Goal: Transaction & Acquisition: Book appointment/travel/reservation

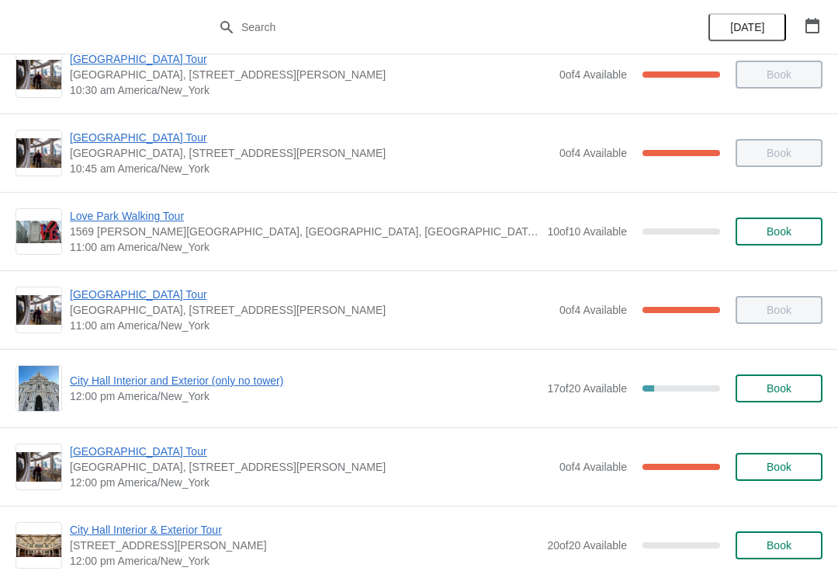
scroll to position [429, 0]
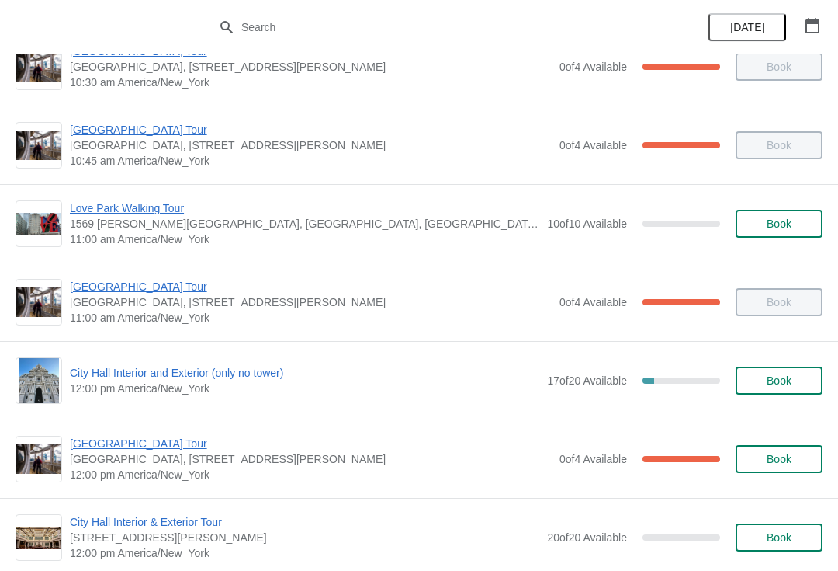
click at [146, 450] on span "[GEOGRAPHIC_DATA] Tour" at bounding box center [311, 444] width 482 height 16
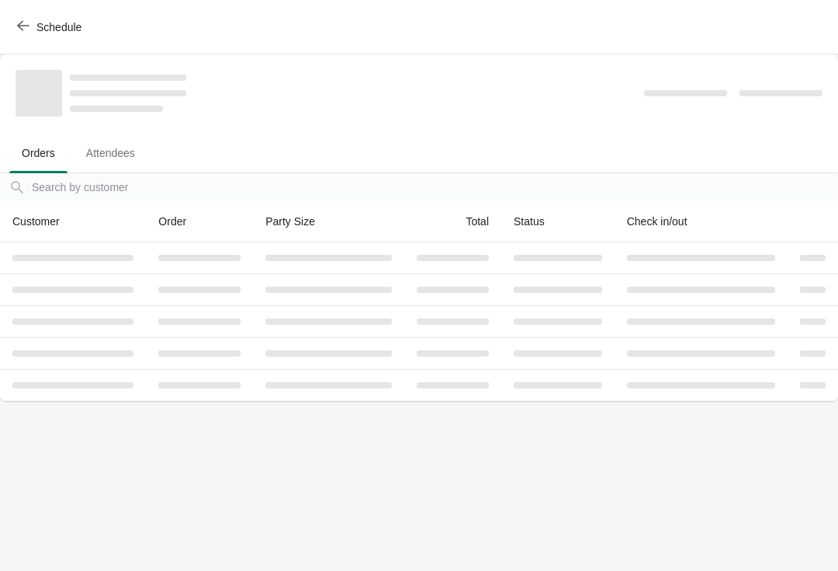
scroll to position [0, 0]
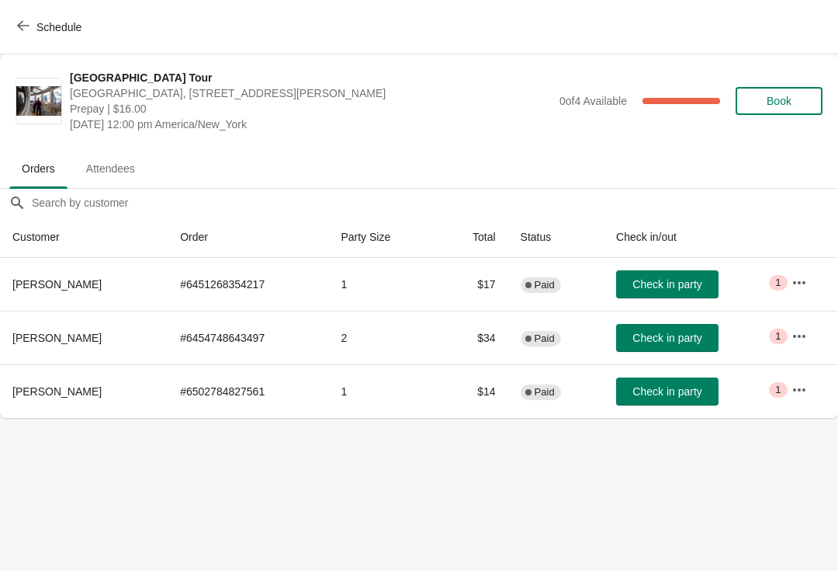
click at [668, 385] on span "Check in party" at bounding box center [667, 391] width 69 height 12
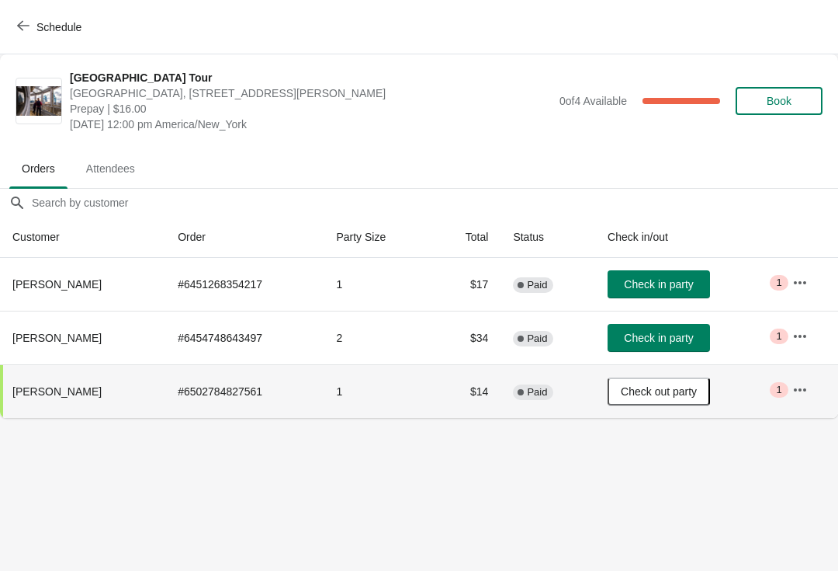
click at [800, 104] on span "Book" at bounding box center [779, 101] width 59 height 12
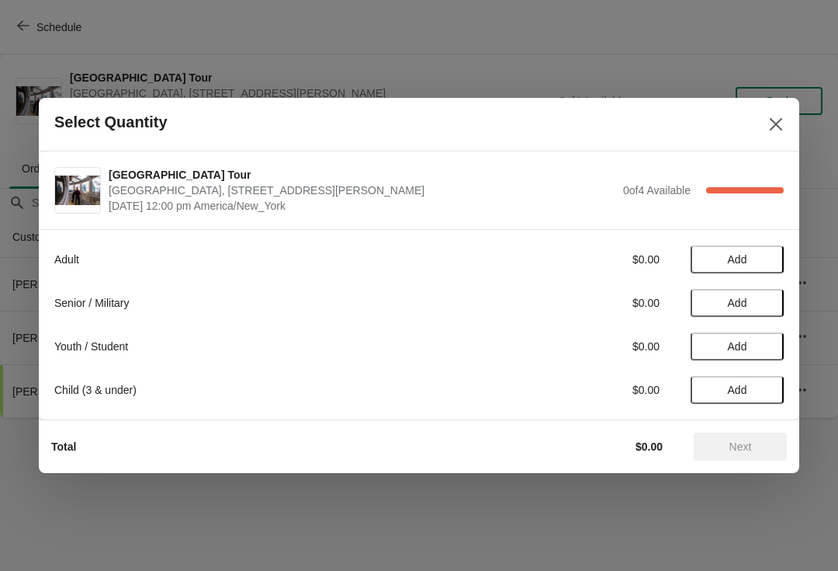
click at [750, 261] on span "Add" at bounding box center [737, 259] width 65 height 12
click at [748, 453] on button "Next" at bounding box center [740, 446] width 93 height 28
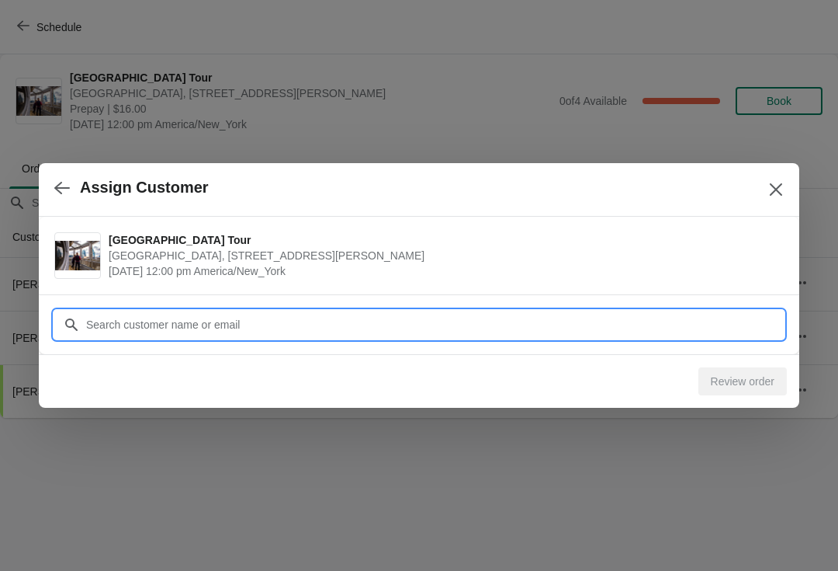
click at [536, 322] on input "Customer" at bounding box center [434, 325] width 699 height 28
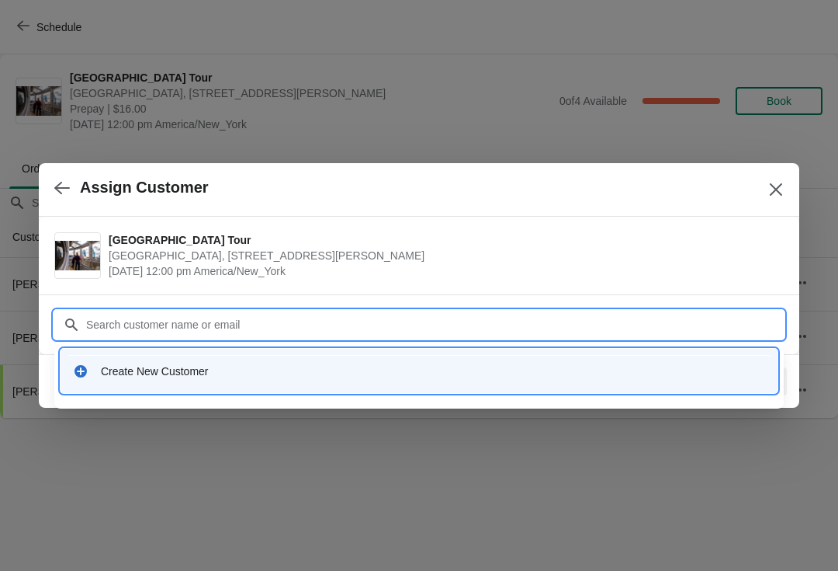
click at [469, 377] on div "Create New Customer" at bounding box center [433, 371] width 665 height 16
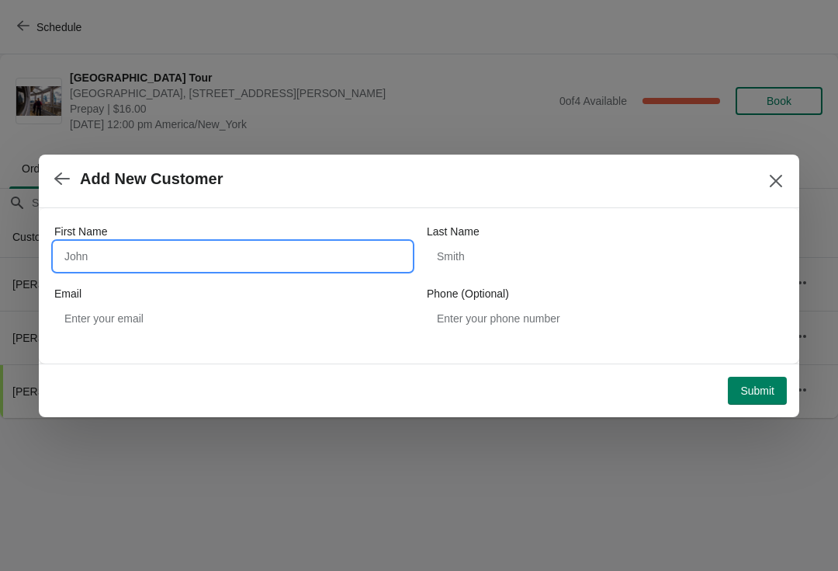
click at [328, 268] on input "First Name" at bounding box center [232, 256] width 357 height 28
type input "Preeti"
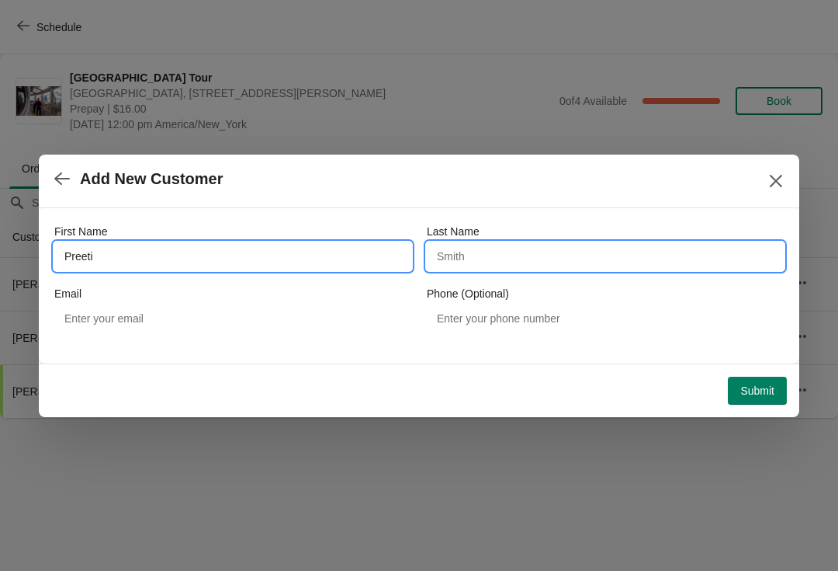
click at [585, 269] on input "Last Name" at bounding box center [605, 256] width 357 height 28
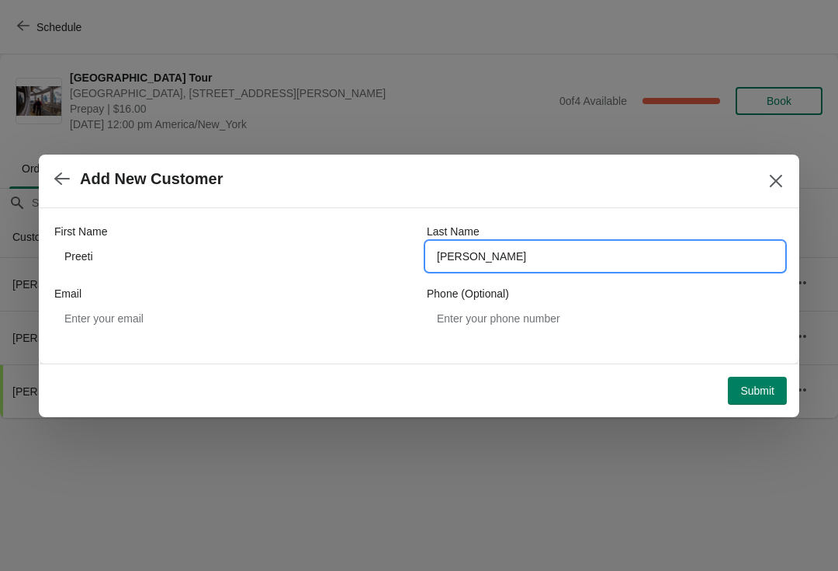
type input "Scalone"
click at [758, 391] on span "Submit" at bounding box center [758, 390] width 34 height 12
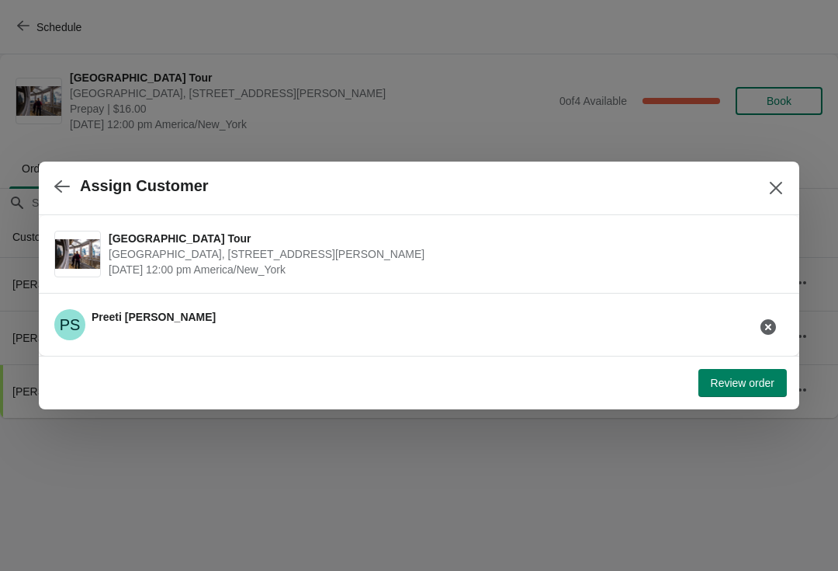
click at [750, 387] on span "Review order" at bounding box center [743, 383] width 64 height 12
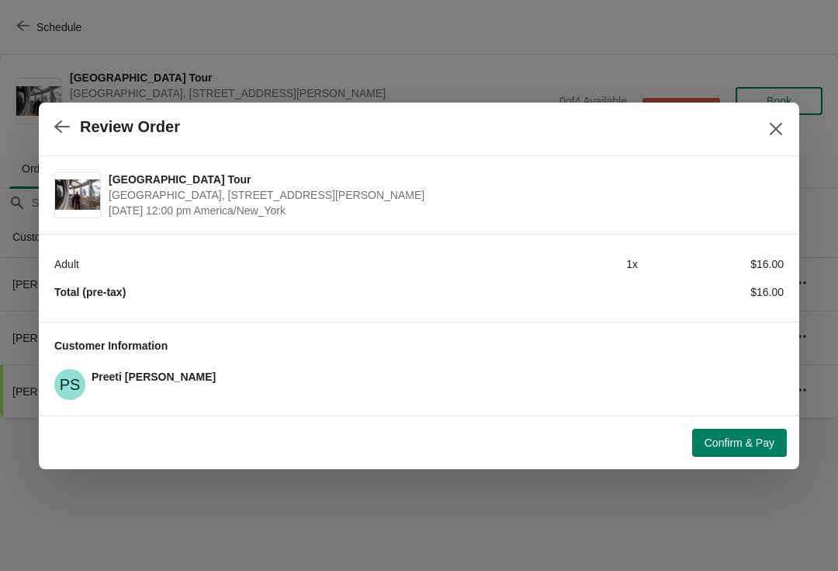
click at [751, 448] on span "Confirm & Pay" at bounding box center [740, 442] width 70 height 12
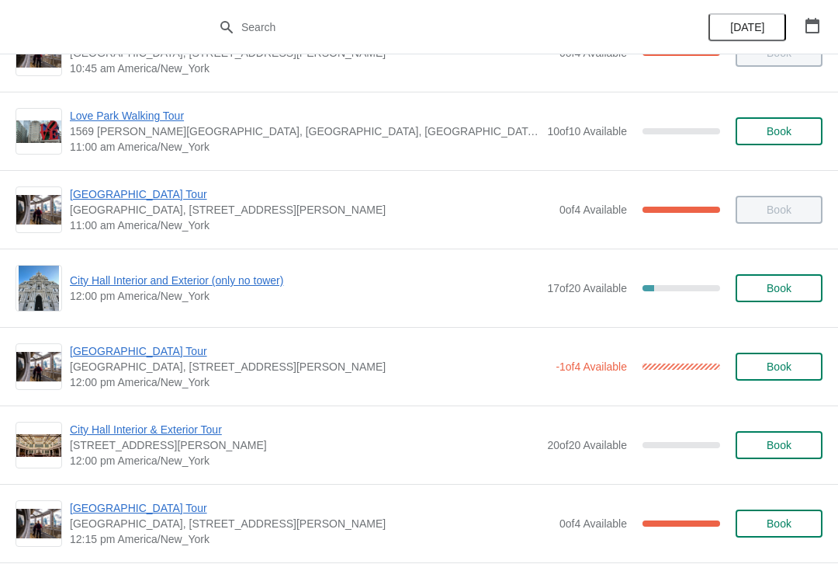
scroll to position [523, 0]
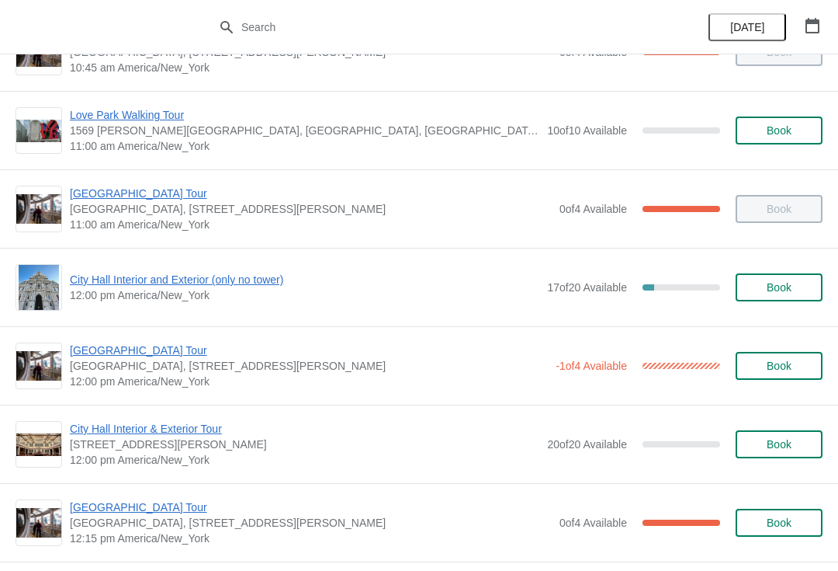
click at [154, 351] on span "[GEOGRAPHIC_DATA] Tour" at bounding box center [309, 350] width 478 height 16
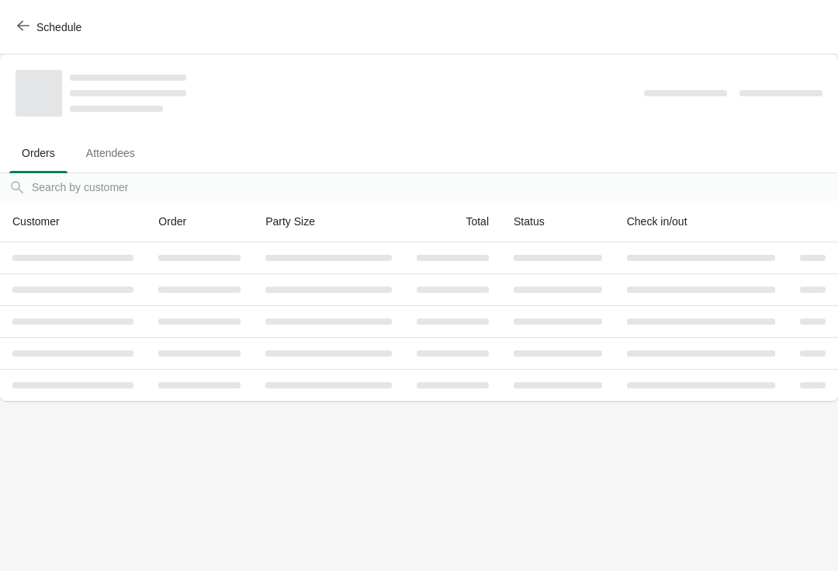
scroll to position [0, 0]
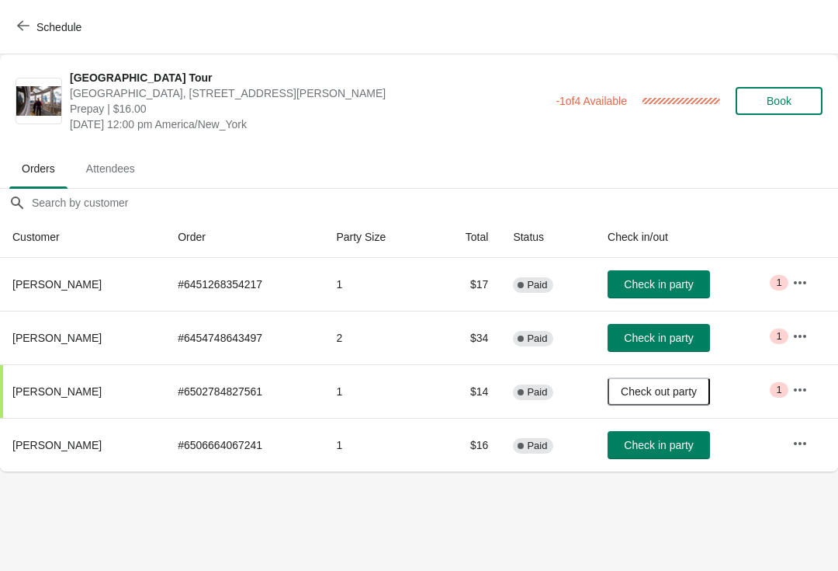
click at [656, 446] on span "Check in party" at bounding box center [658, 445] width 69 height 12
